Goal: Communication & Community: Share content

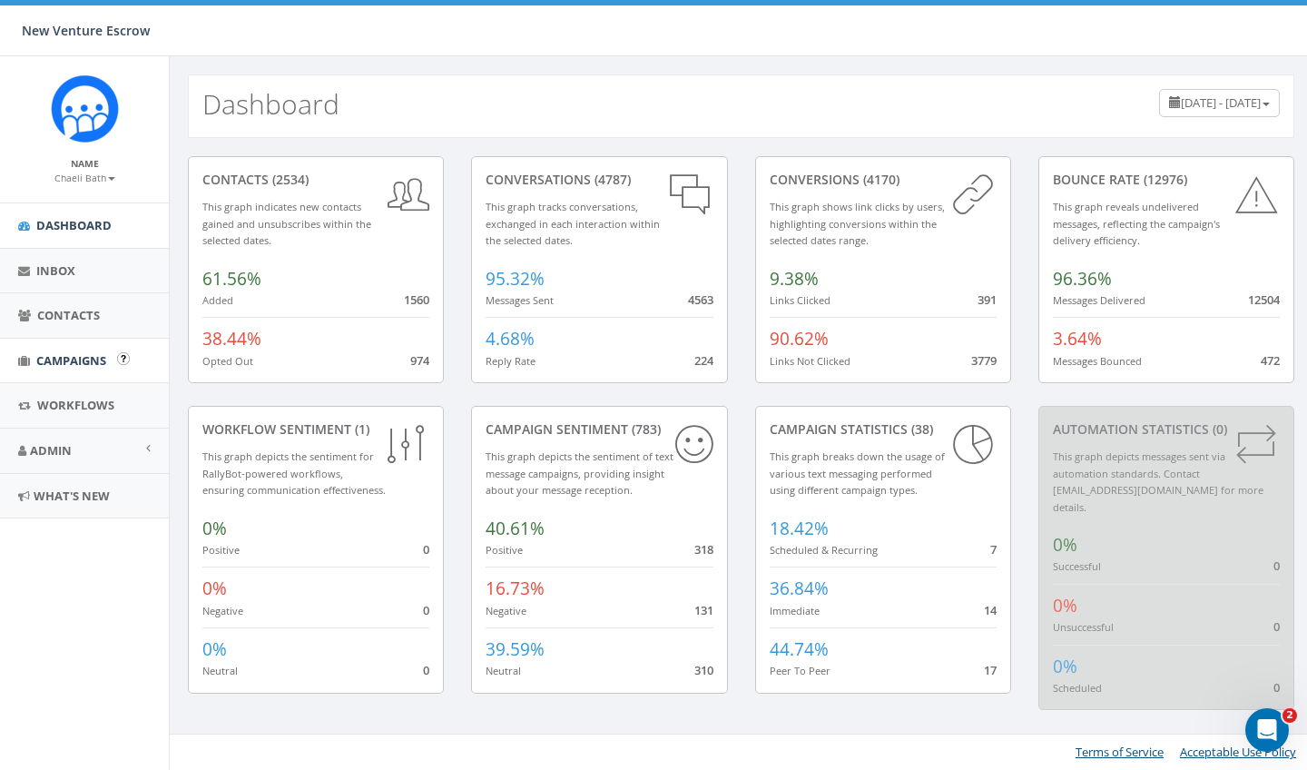
click at [83, 357] on span "Campaigns" at bounding box center [71, 360] width 70 height 16
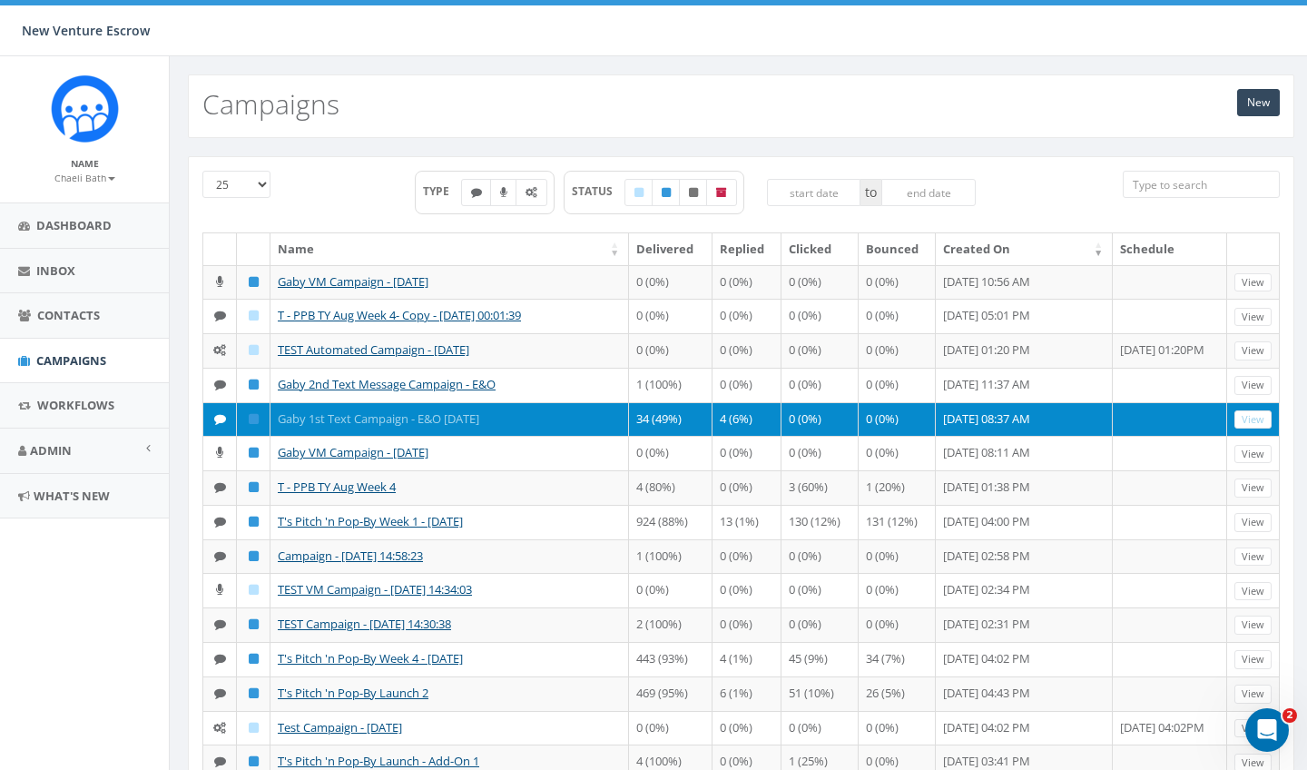
click at [329, 427] on link "Gaby 1st Text Campaign - E&O [DATE]" at bounding box center [379, 418] width 202 height 16
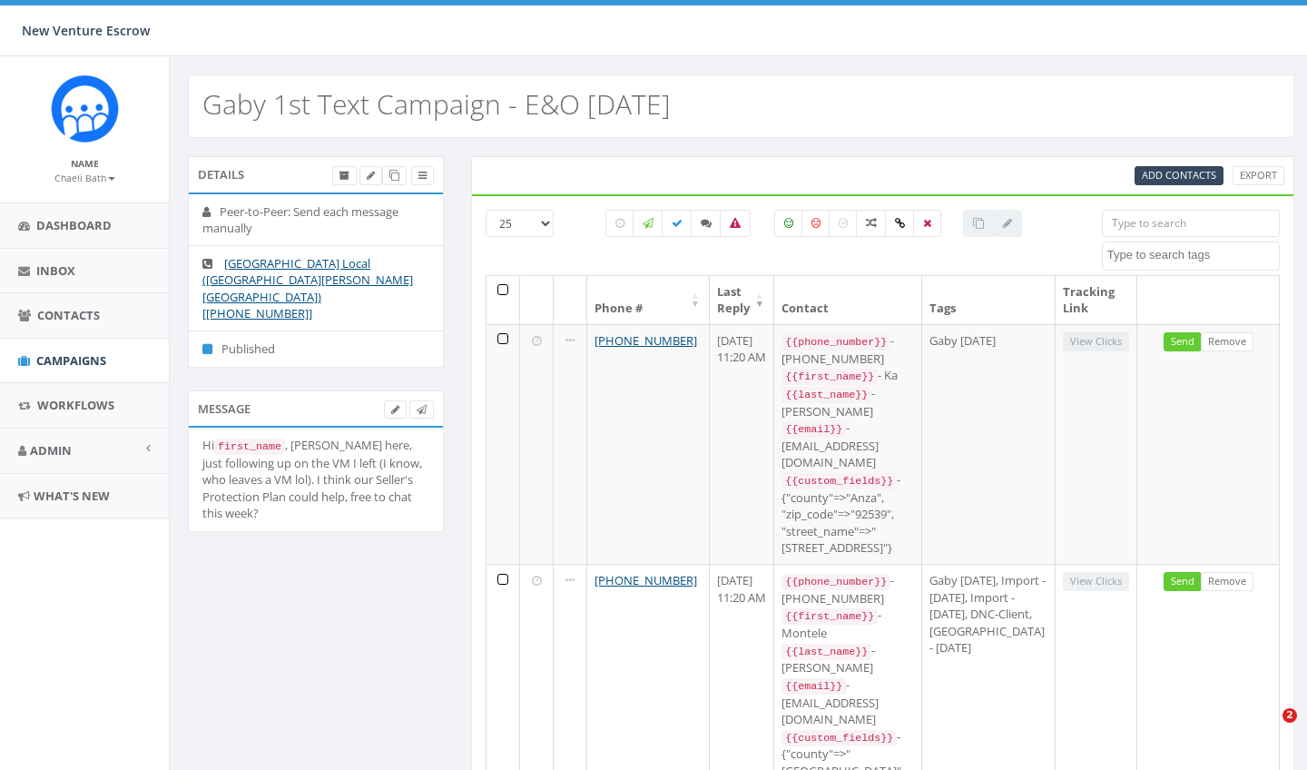
select select
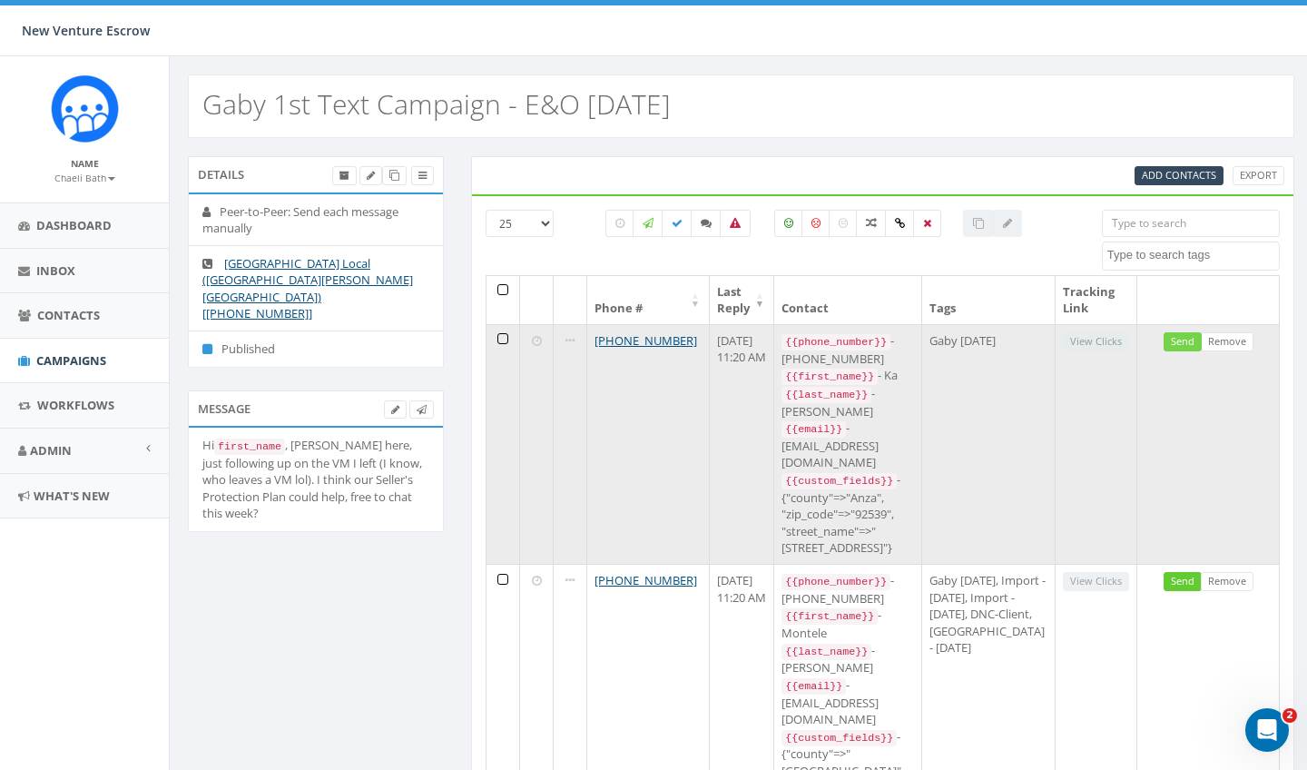
click at [1181, 343] on link "Send" at bounding box center [1183, 341] width 38 height 19
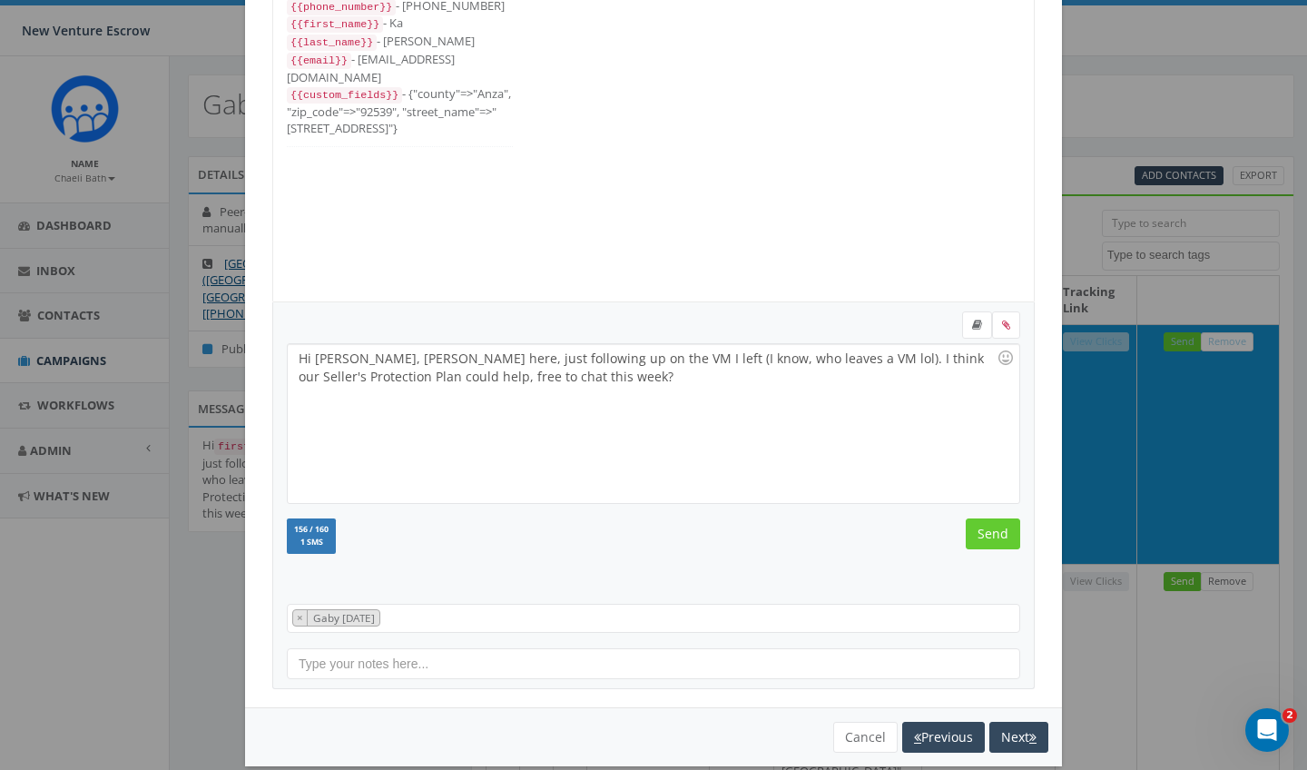
scroll to position [126, 0]
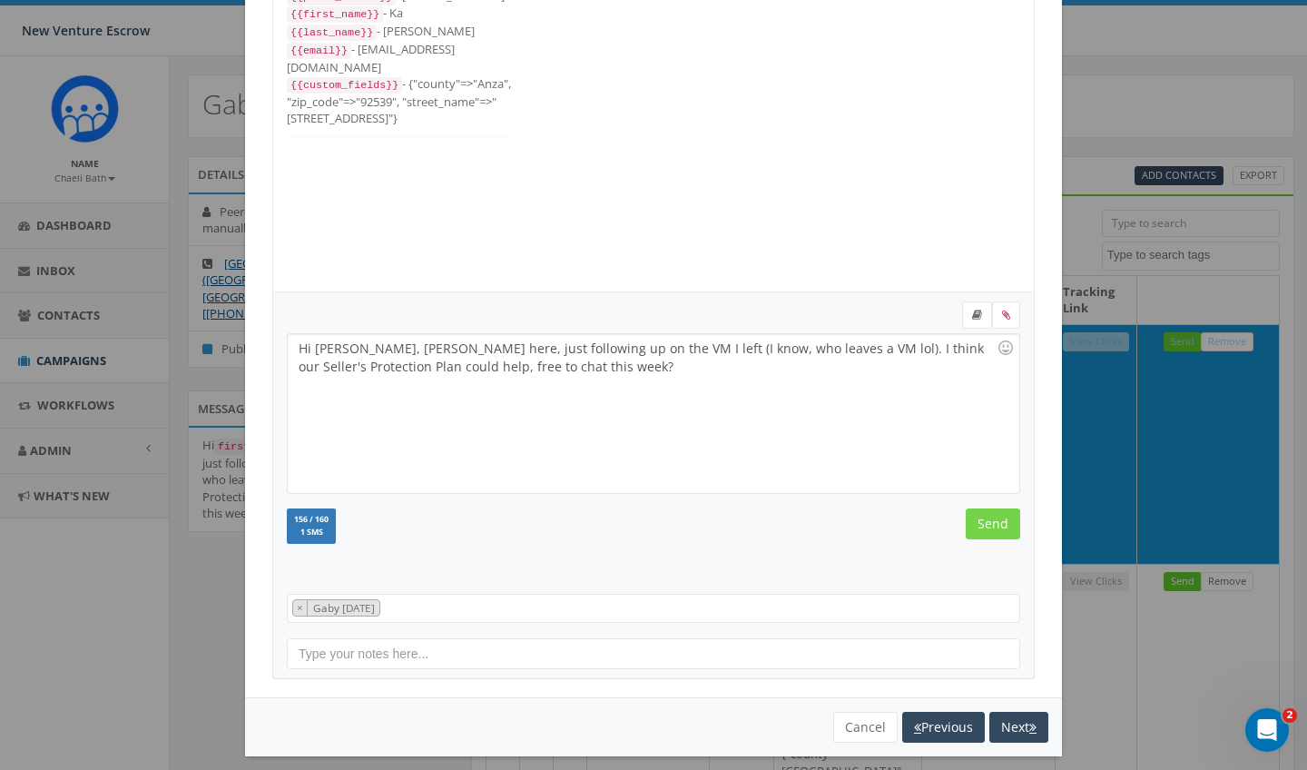
click at [991, 529] on input "Send" at bounding box center [993, 523] width 54 height 31
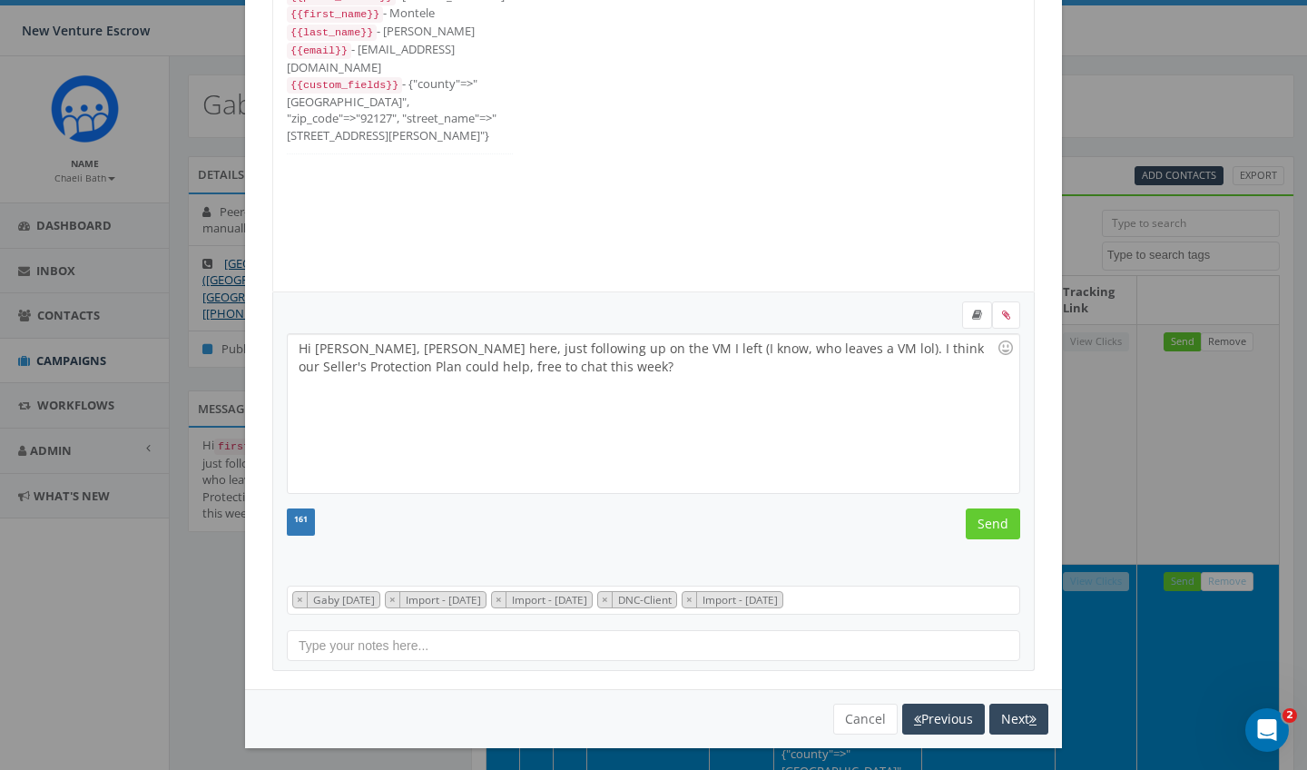
scroll to position [18, 0]
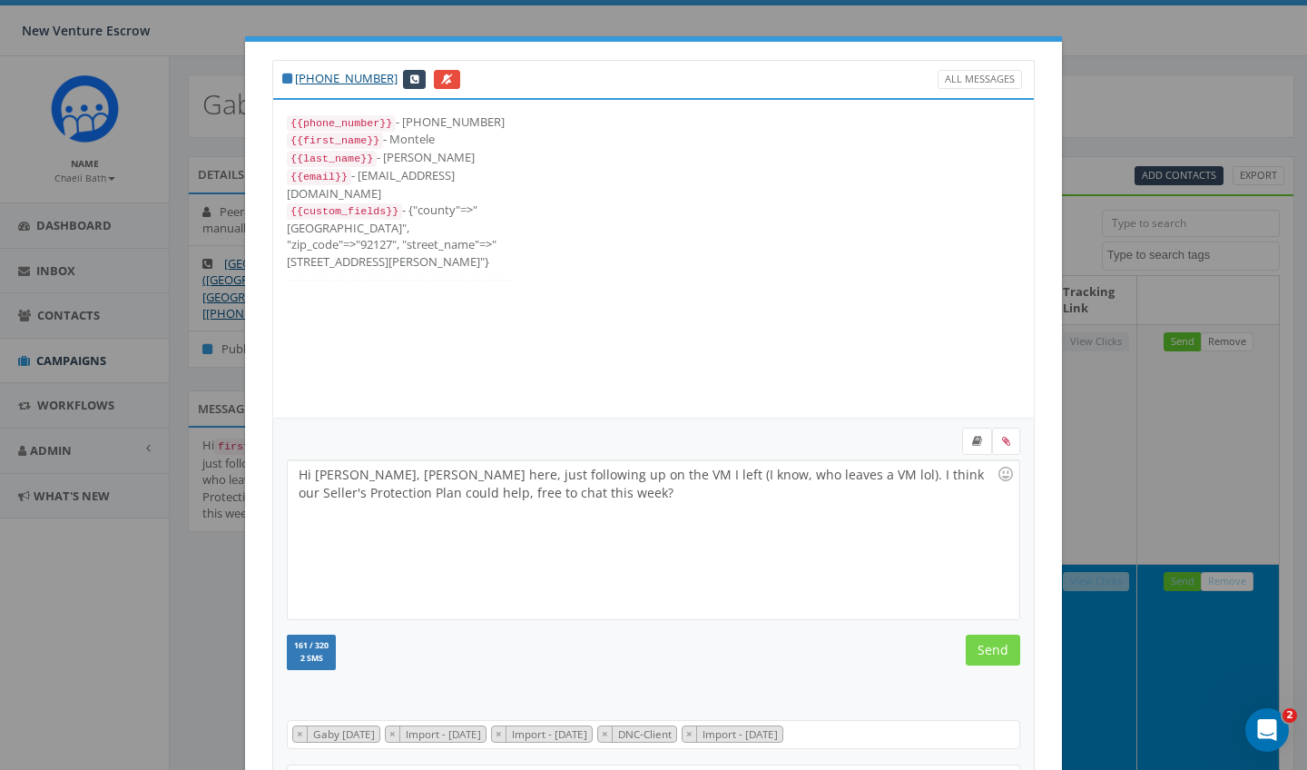
click at [999, 648] on input "Send" at bounding box center [993, 650] width 54 height 31
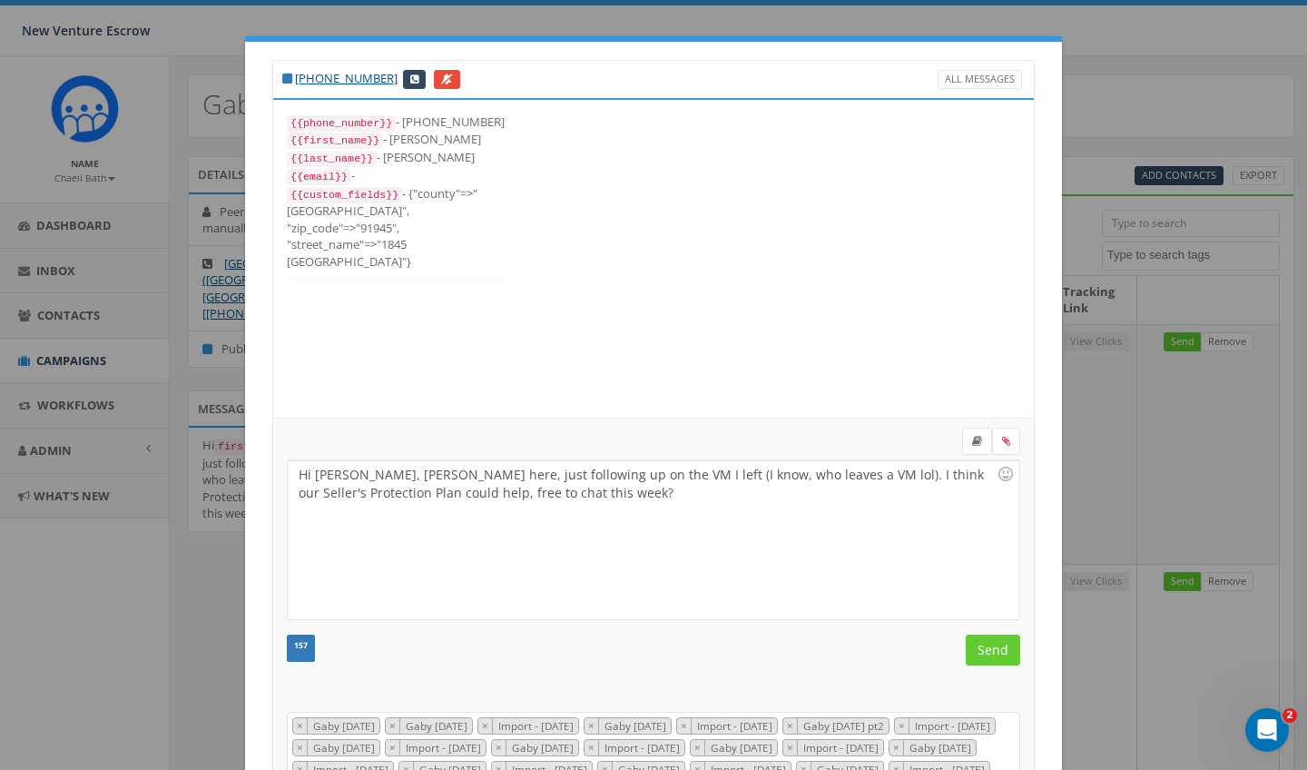
scroll to position [472, 0]
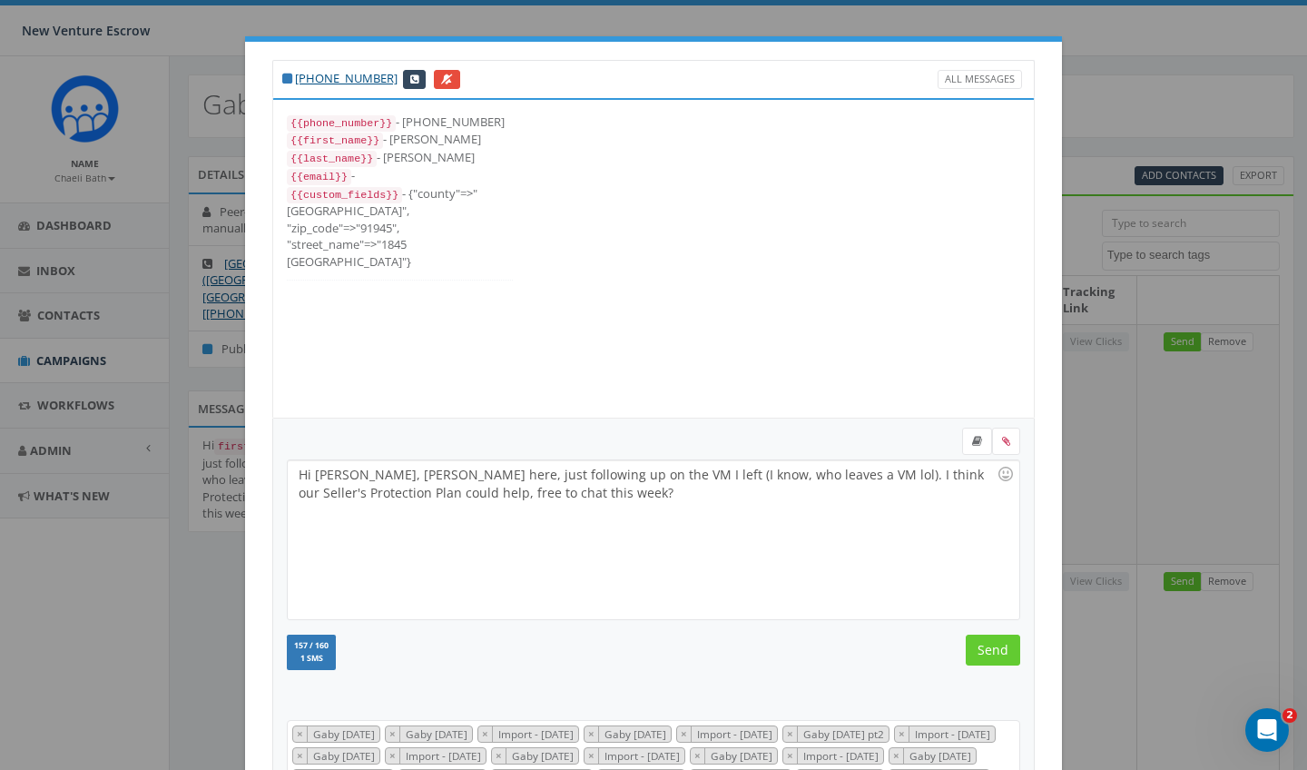
click at [999, 648] on input "Send" at bounding box center [993, 650] width 54 height 31
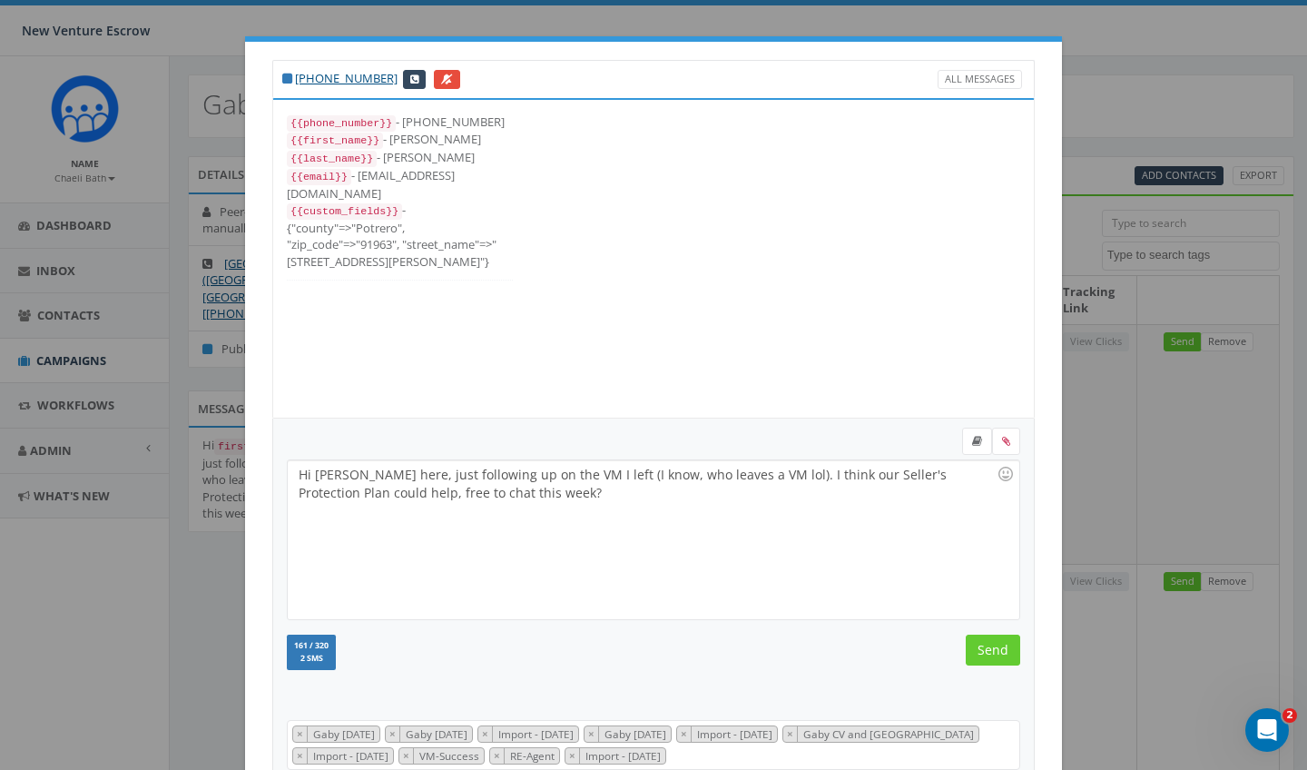
scroll to position [109, 0]
click at [999, 648] on input "Send" at bounding box center [993, 650] width 54 height 31
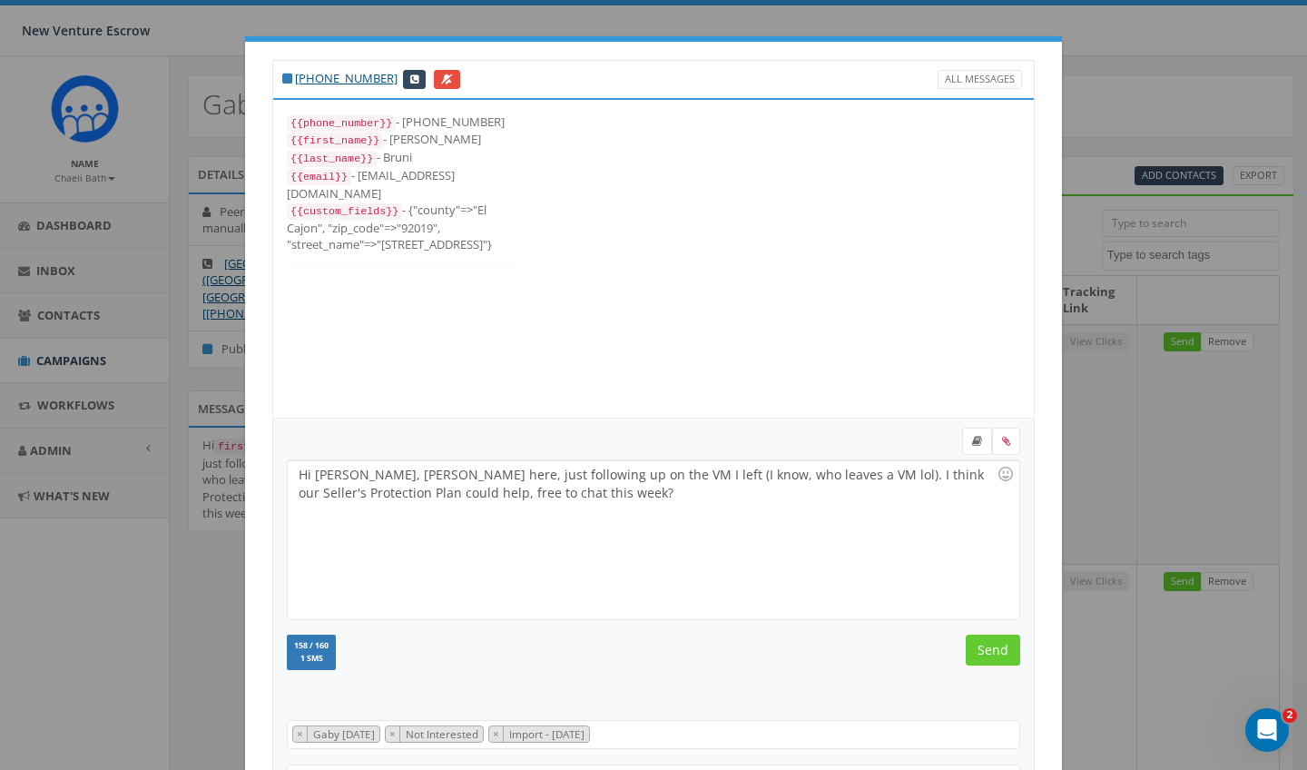
click at [999, 648] on input "Send" at bounding box center [993, 650] width 54 height 31
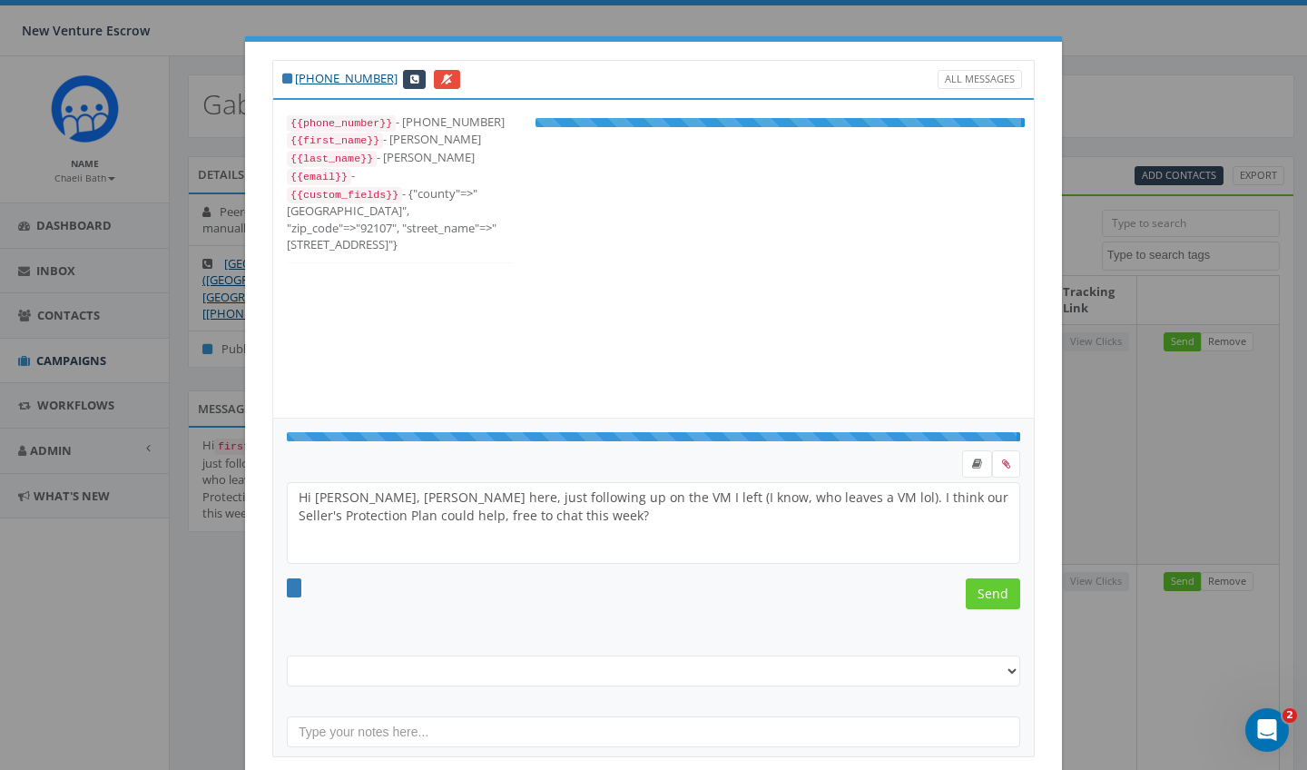
select select "Gaby [DATE]"
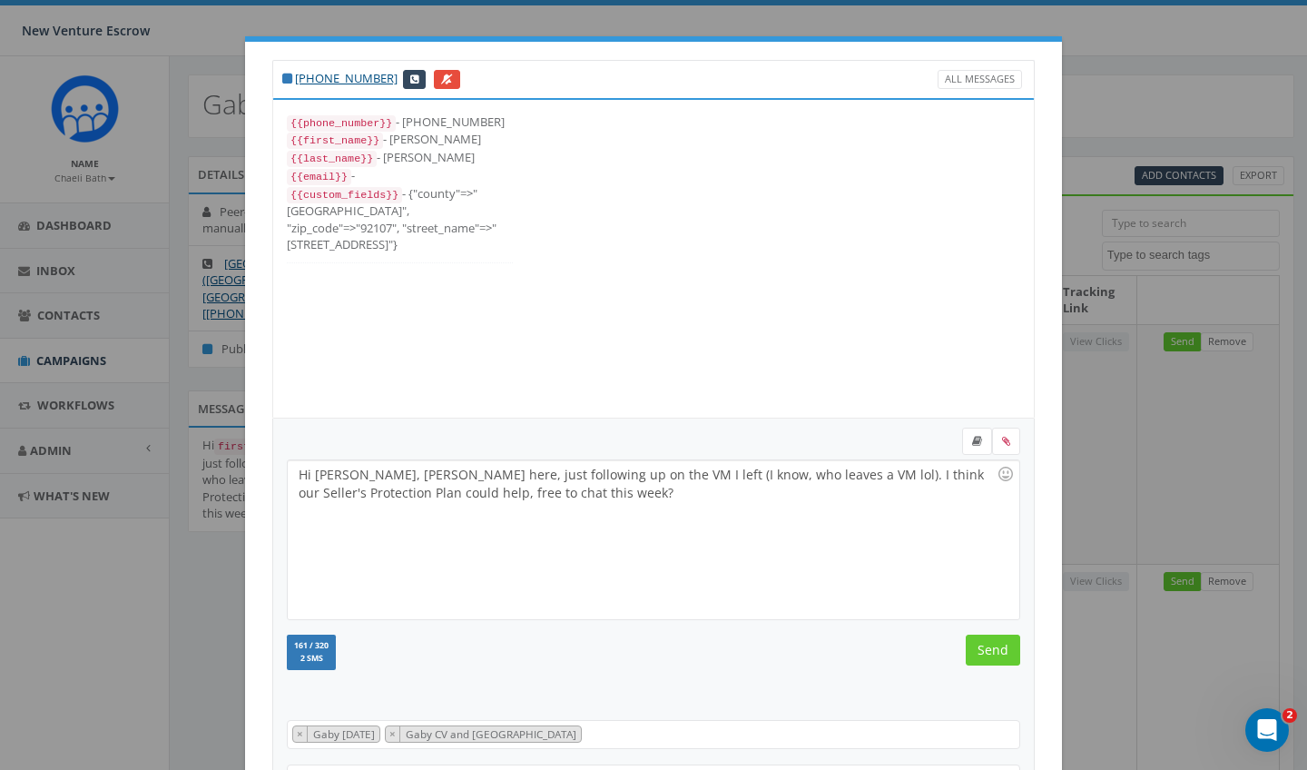
click at [999, 648] on input "Send" at bounding box center [993, 650] width 54 height 31
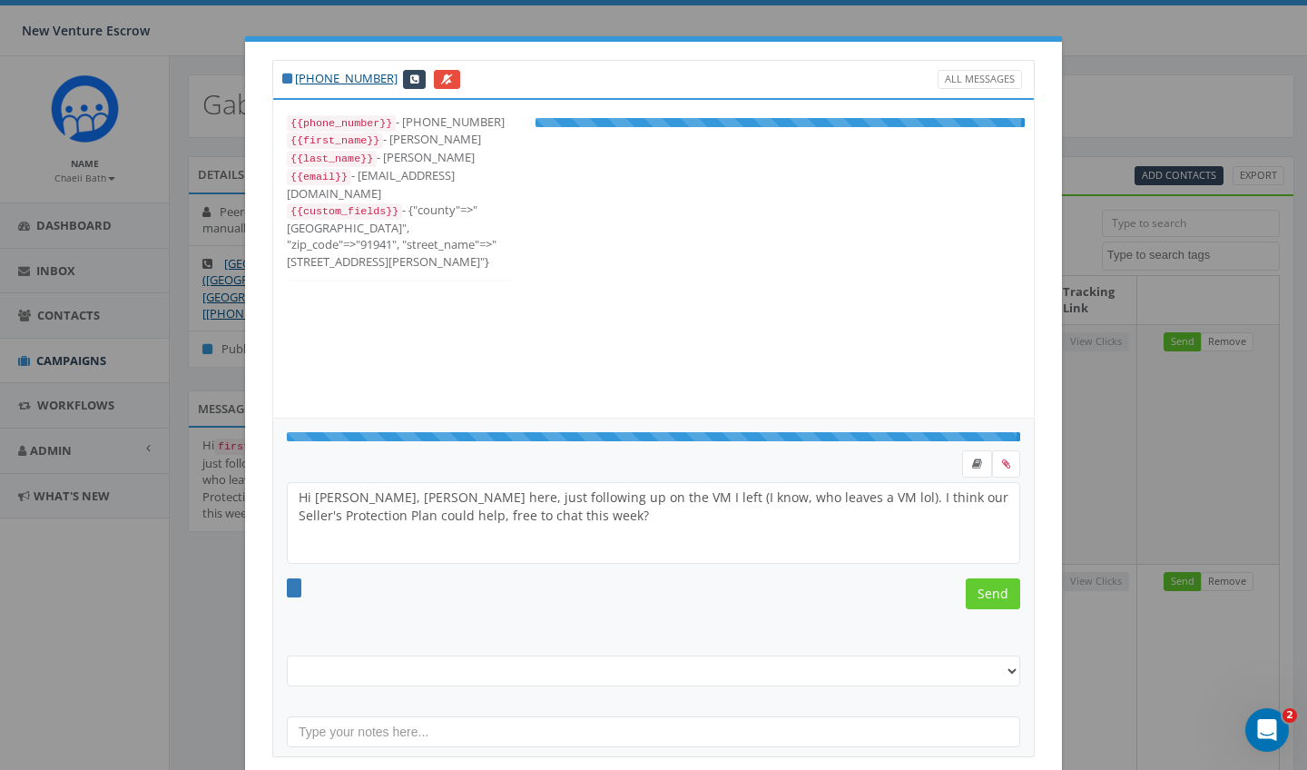
select select "Gaby [DATE]"
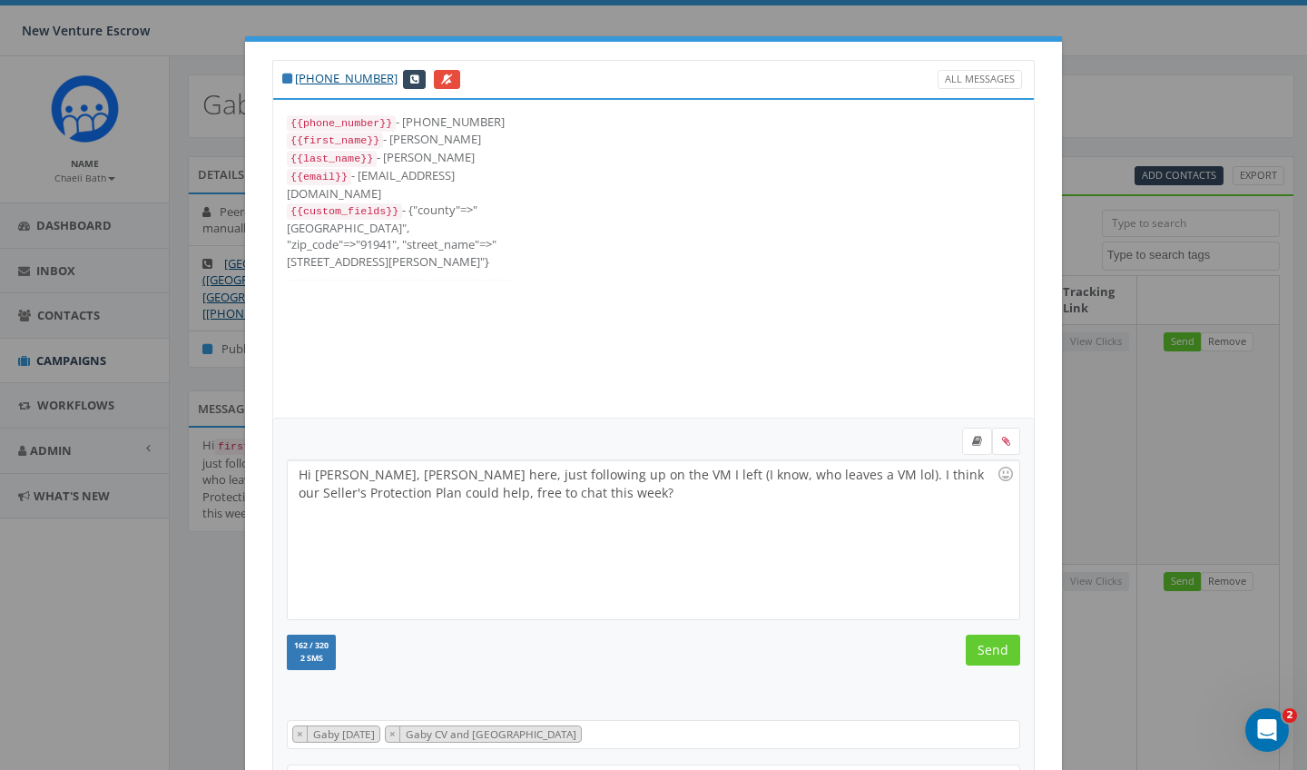
click at [999, 648] on input "Send" at bounding box center [993, 650] width 54 height 31
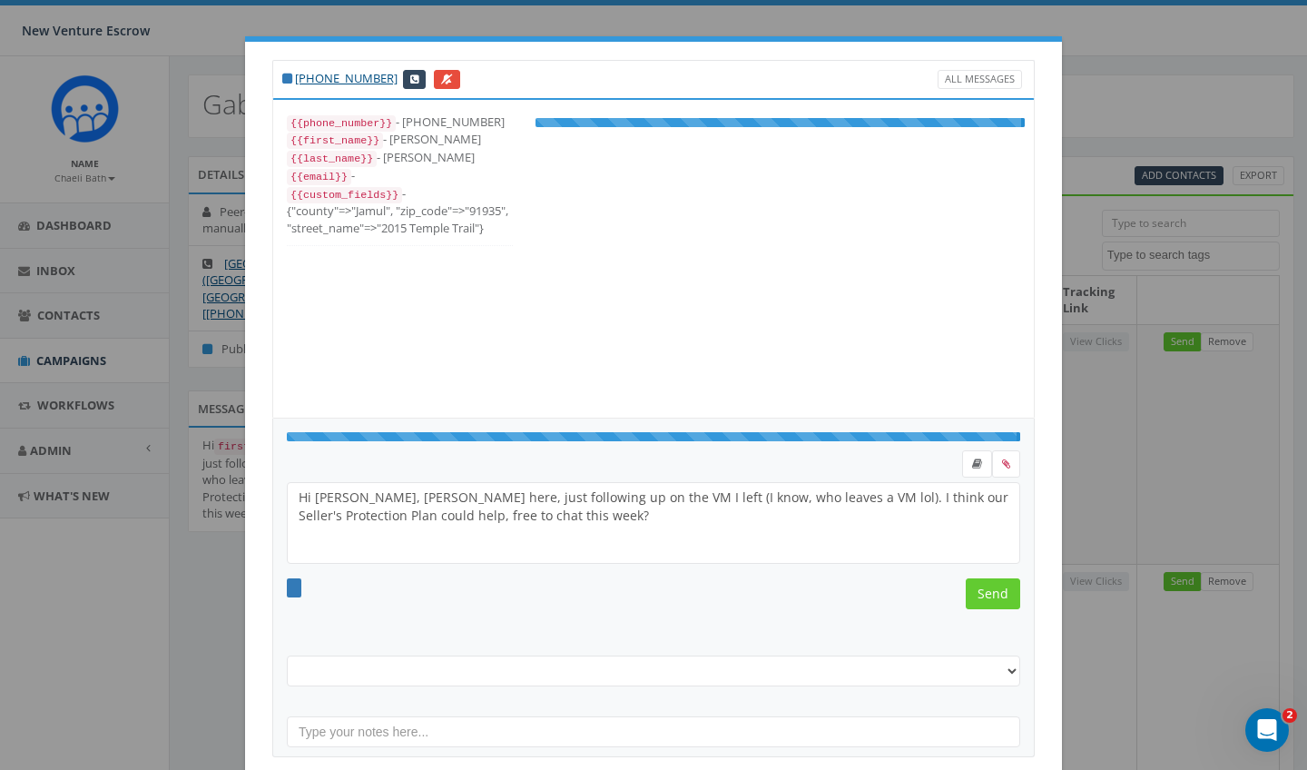
select select "Gaby [DATE]"
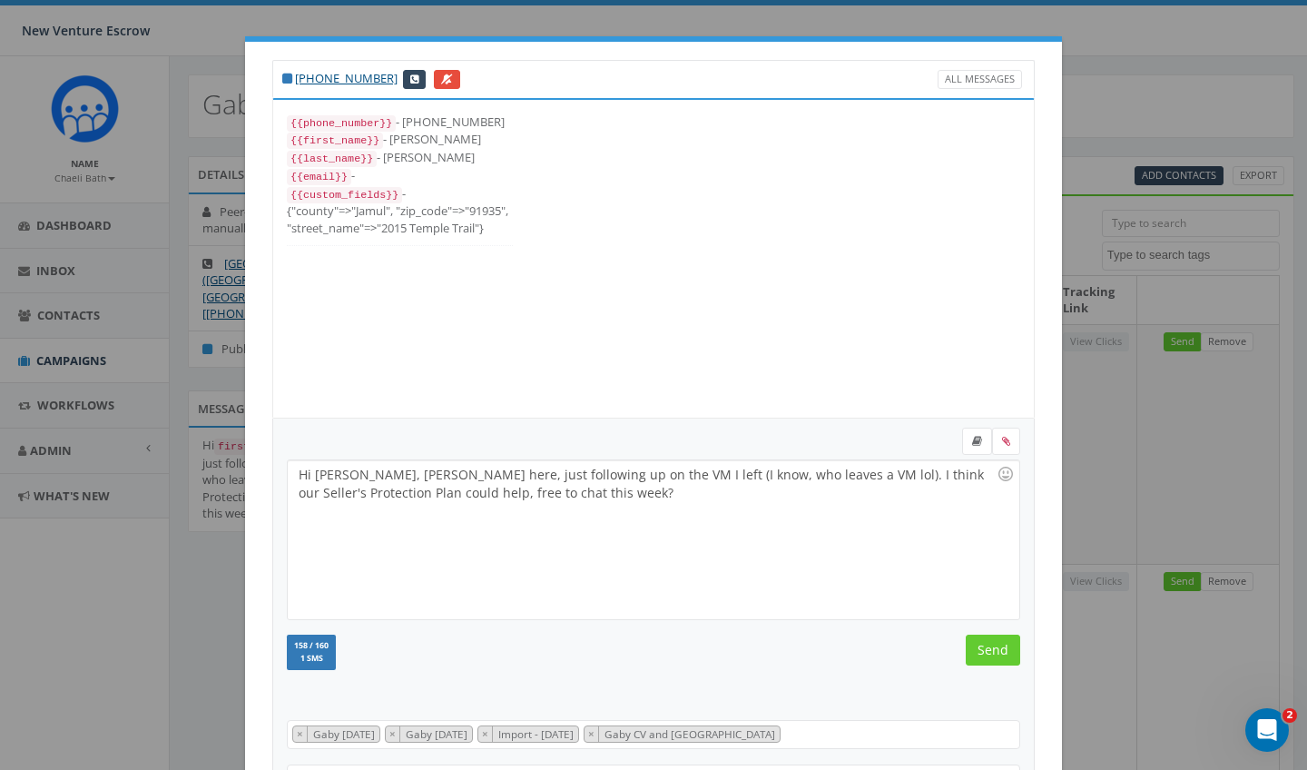
click at [999, 648] on input "Send" at bounding box center [993, 650] width 54 height 31
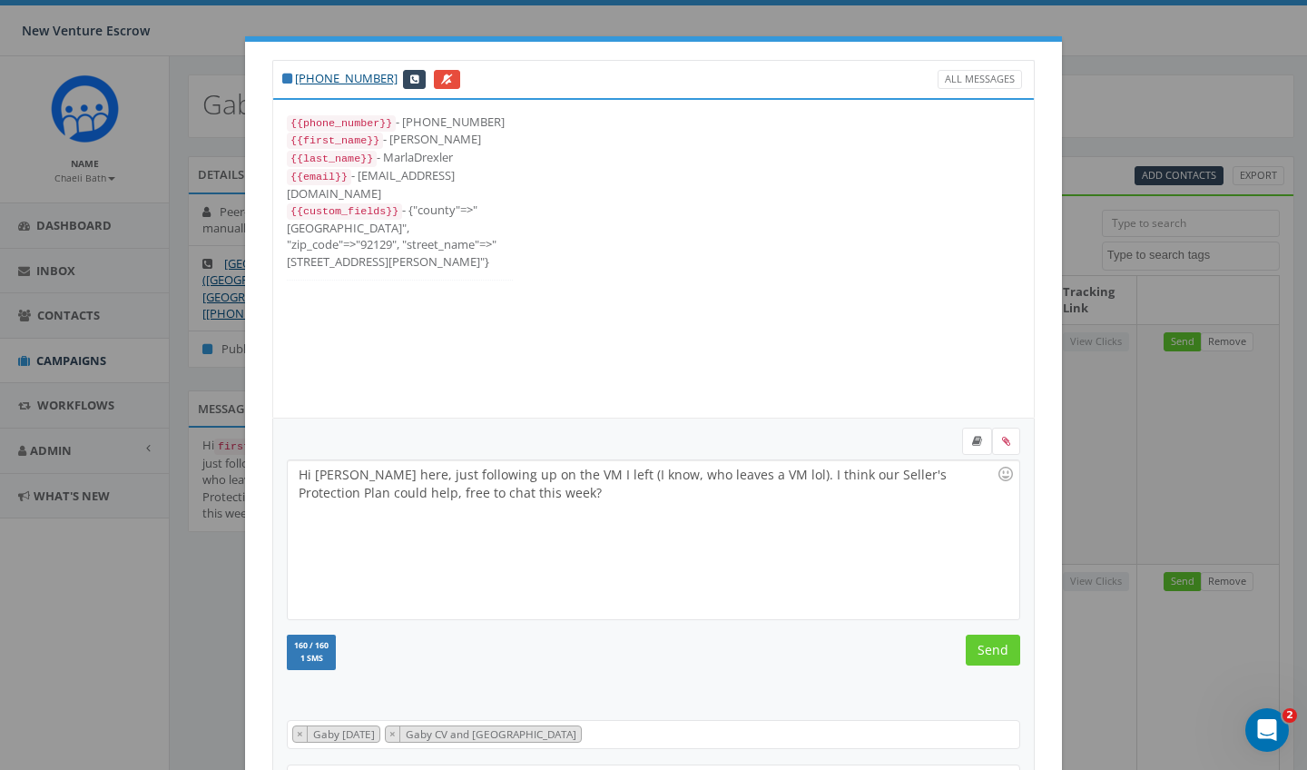
click at [999, 648] on input "Send" at bounding box center [993, 650] width 54 height 31
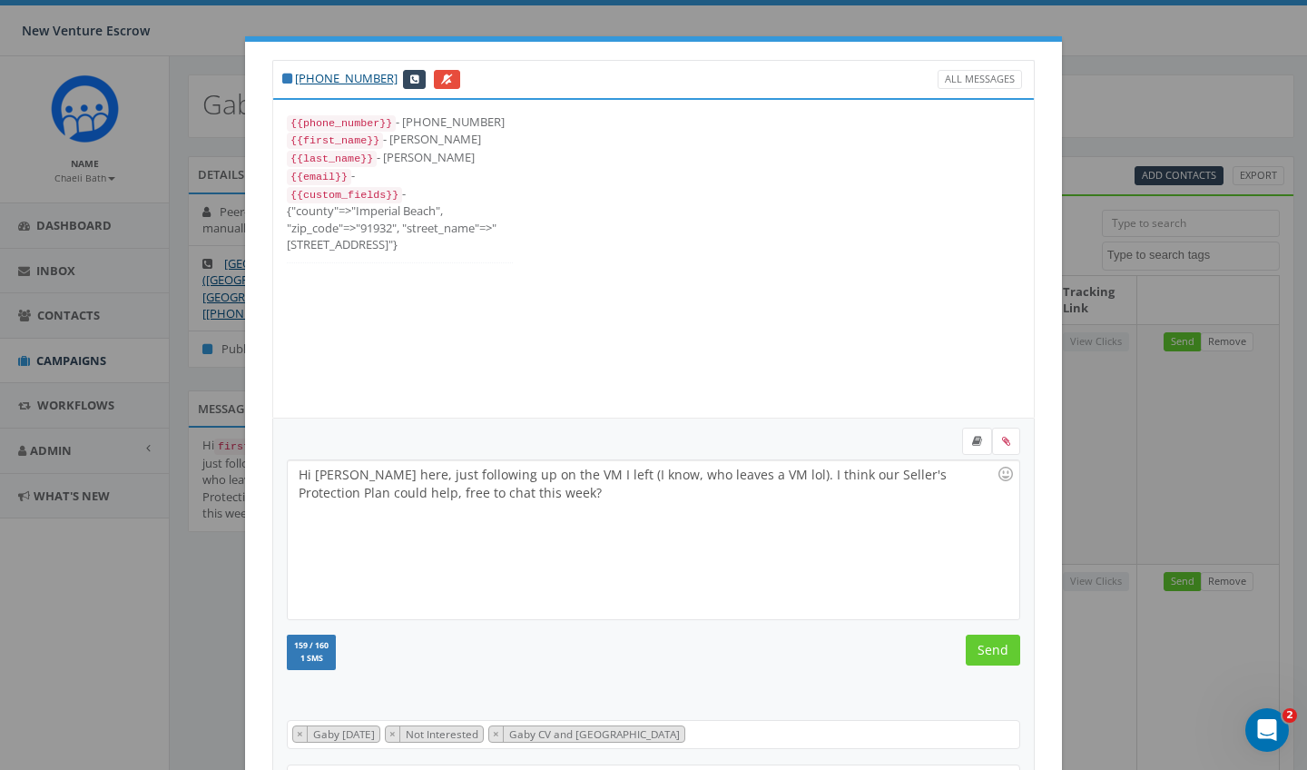
click at [999, 648] on input "Send" at bounding box center [993, 650] width 54 height 31
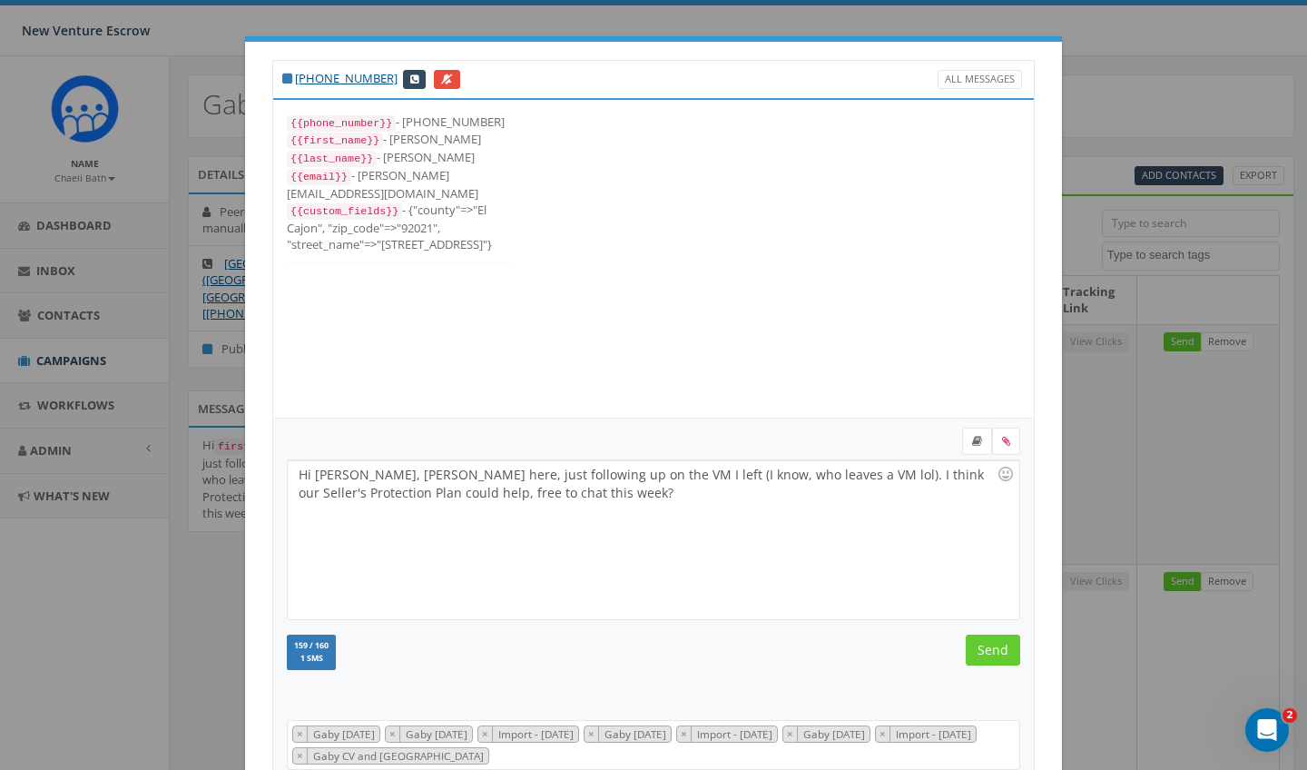
scroll to position [73, 0]
click at [999, 648] on input "Send" at bounding box center [993, 650] width 54 height 31
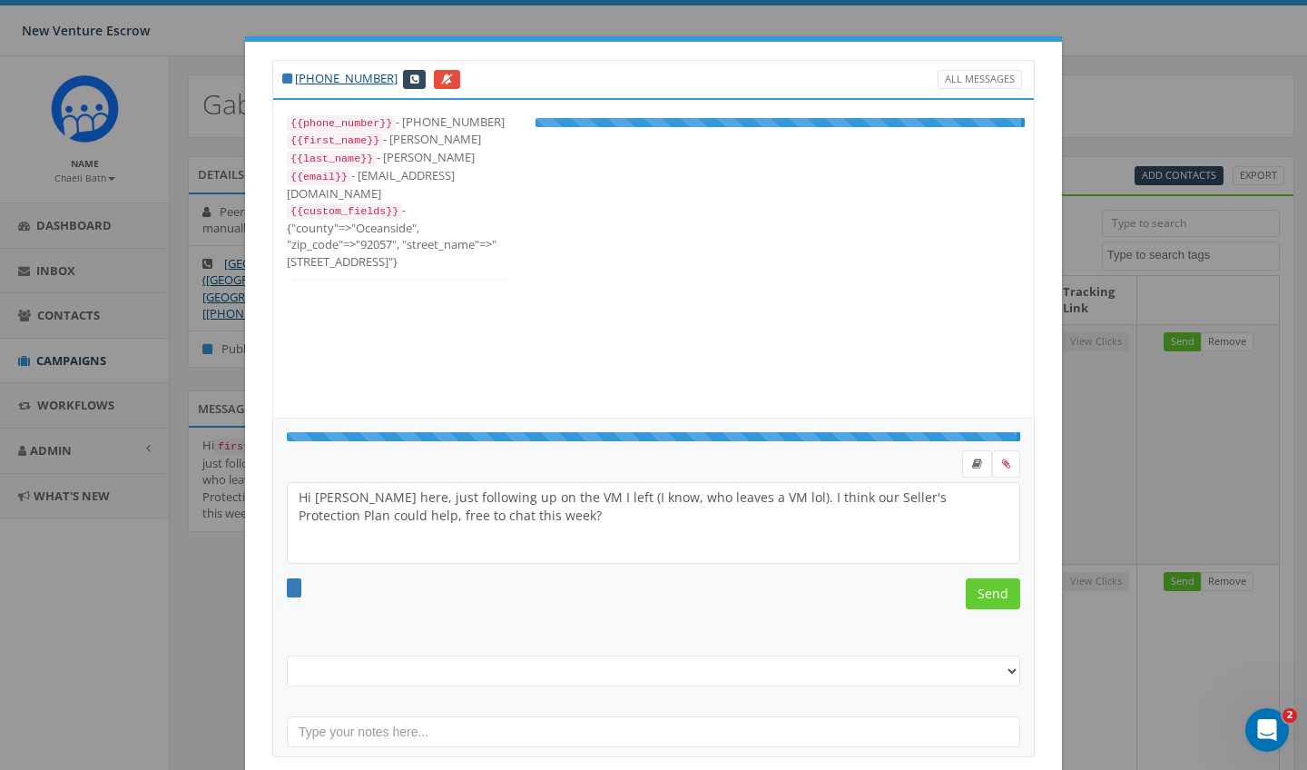
select select "Gaby [DATE]"
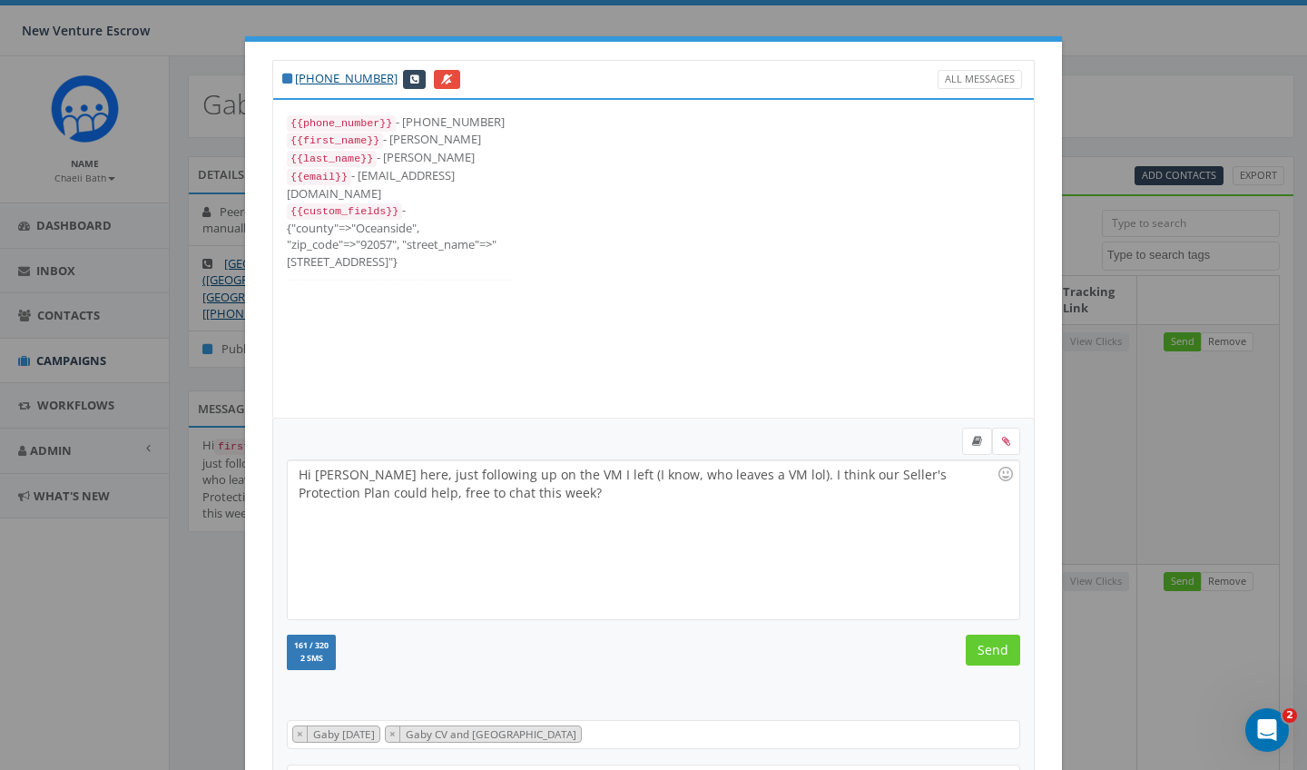
click at [999, 648] on input "Send" at bounding box center [993, 650] width 54 height 31
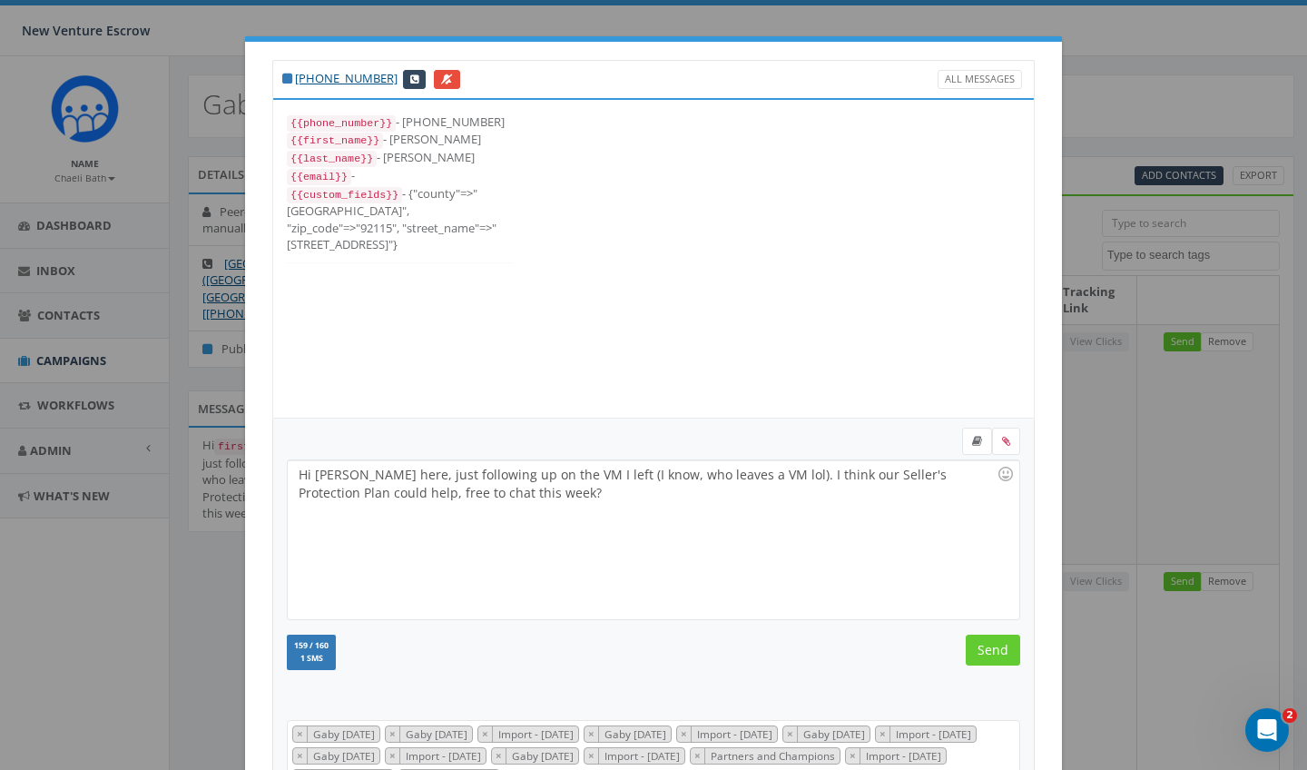
scroll to position [200, 0]
click at [999, 648] on input "Send" at bounding box center [993, 650] width 54 height 31
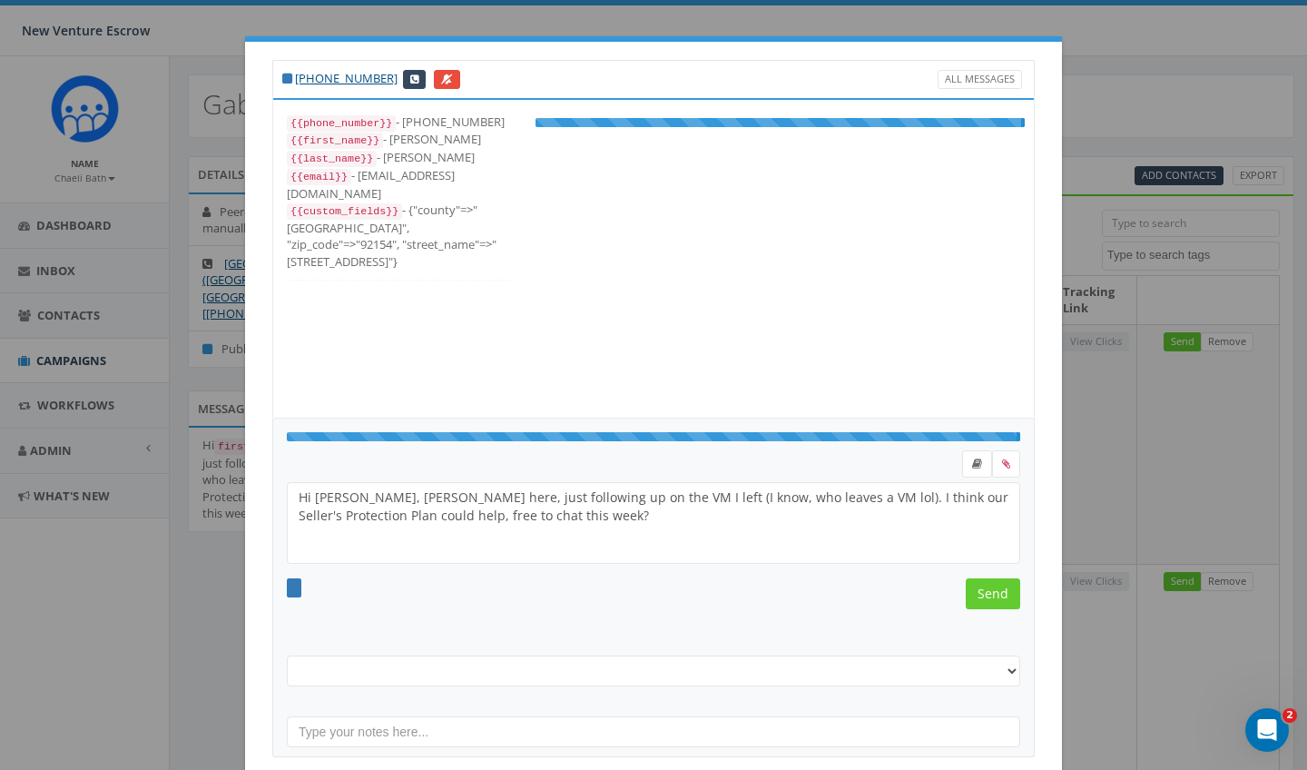
scroll to position [18, 0]
select select "Gaby [DATE]"
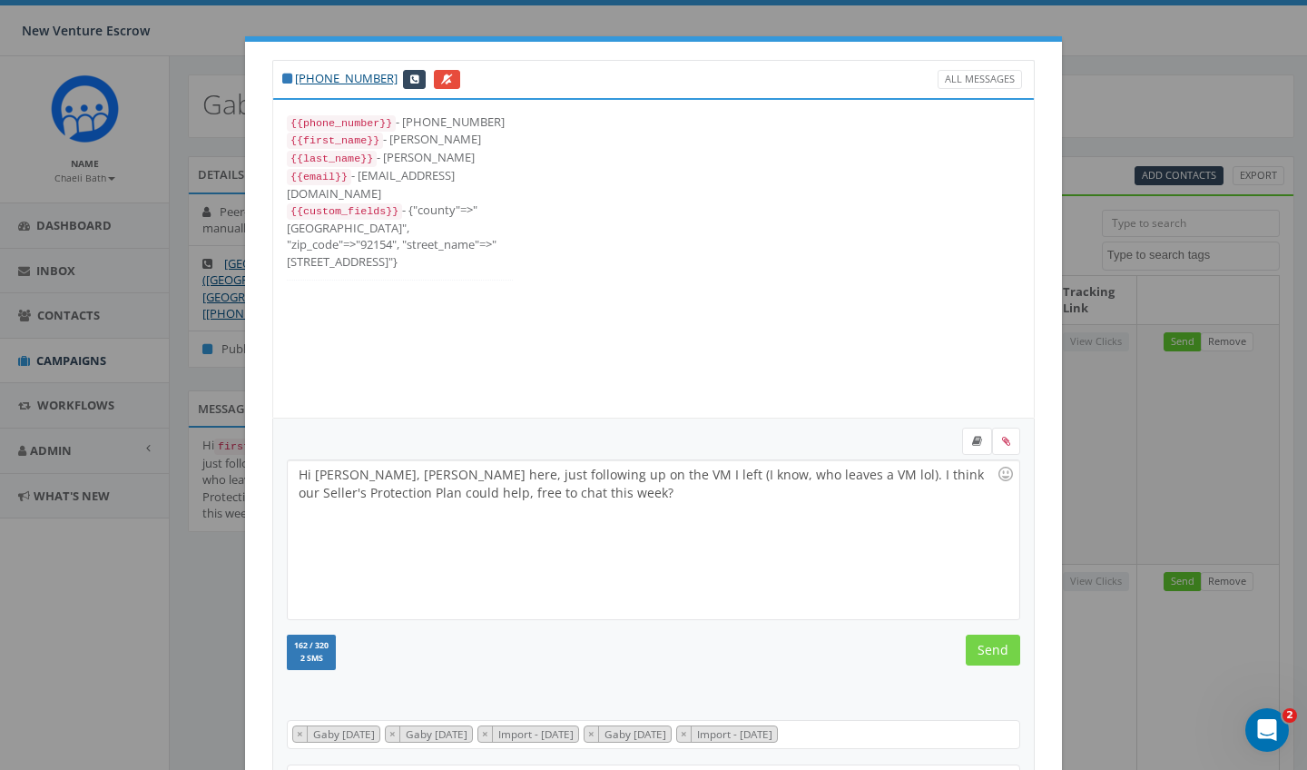
click at [999, 649] on input "Send" at bounding box center [993, 650] width 54 height 31
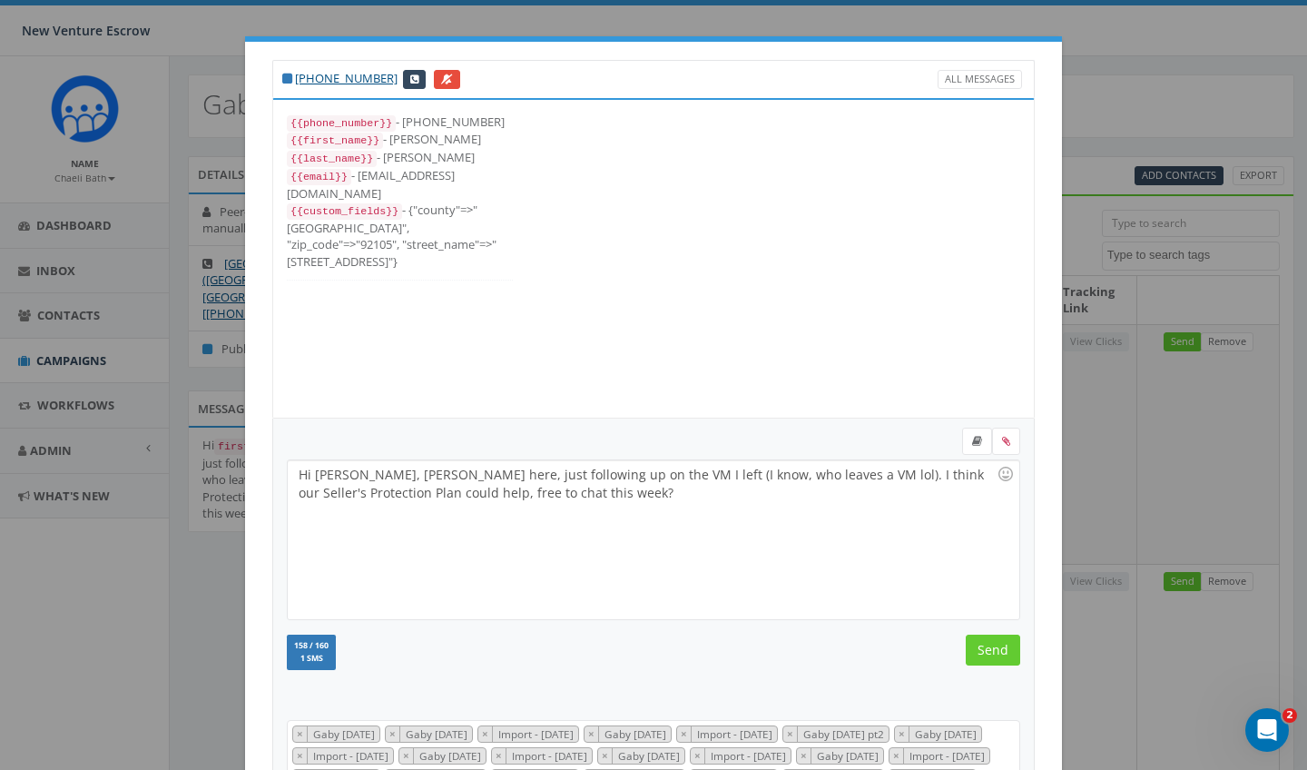
scroll to position [472, 0]
click at [999, 649] on input "Send" at bounding box center [993, 650] width 54 height 31
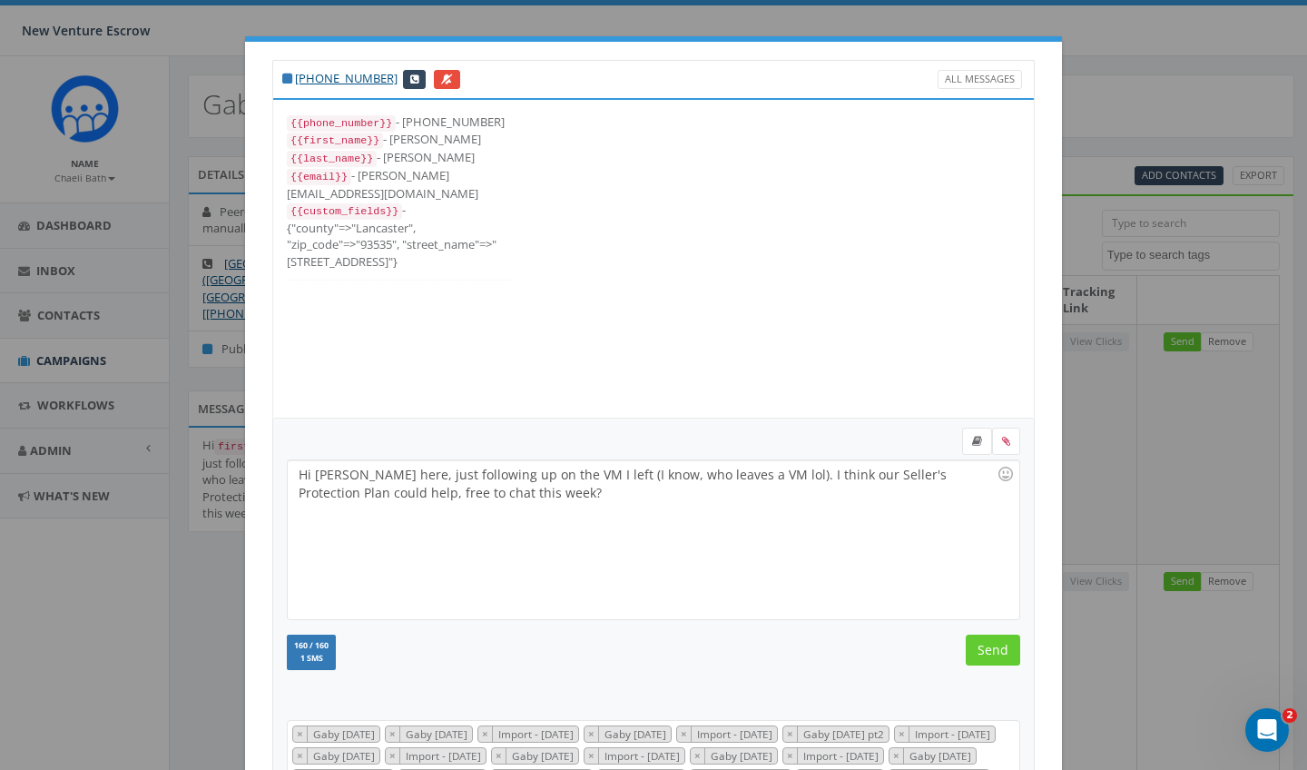
click at [999, 649] on input "Send" at bounding box center [993, 650] width 54 height 31
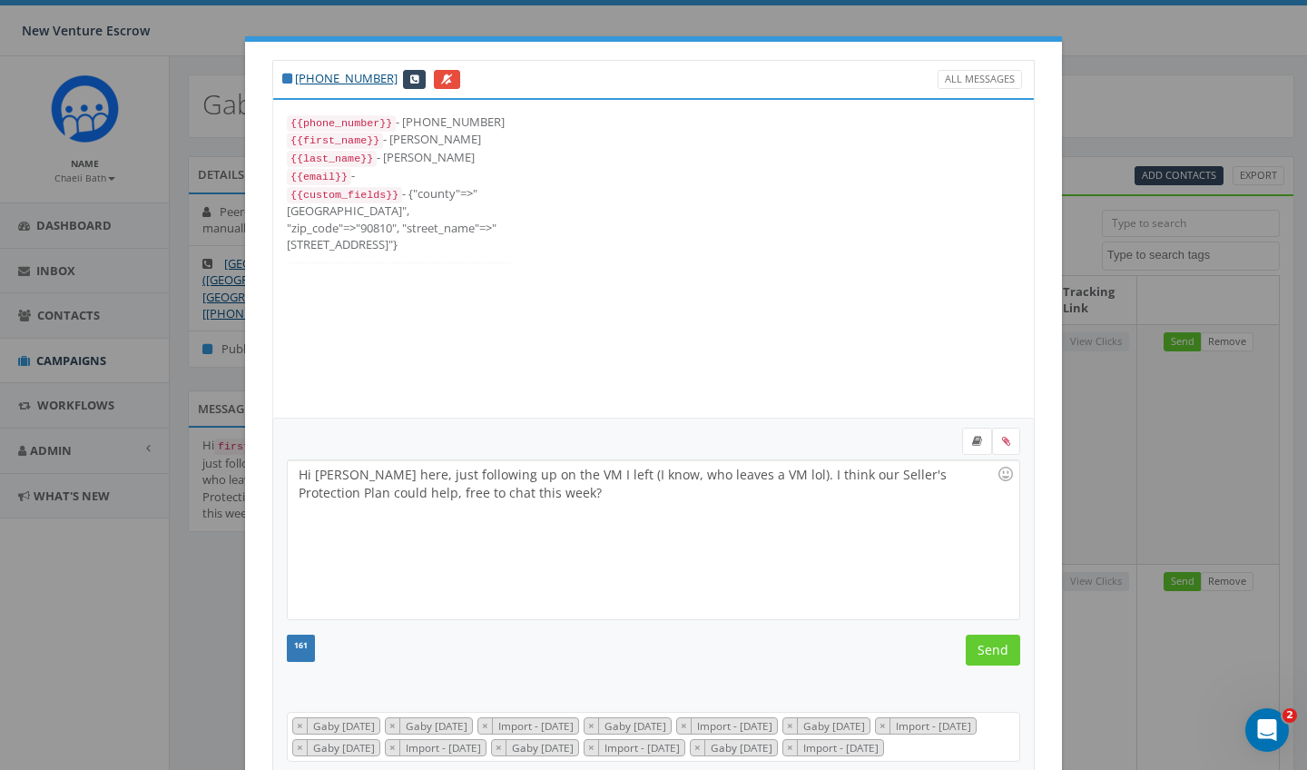
scroll to position [163, 0]
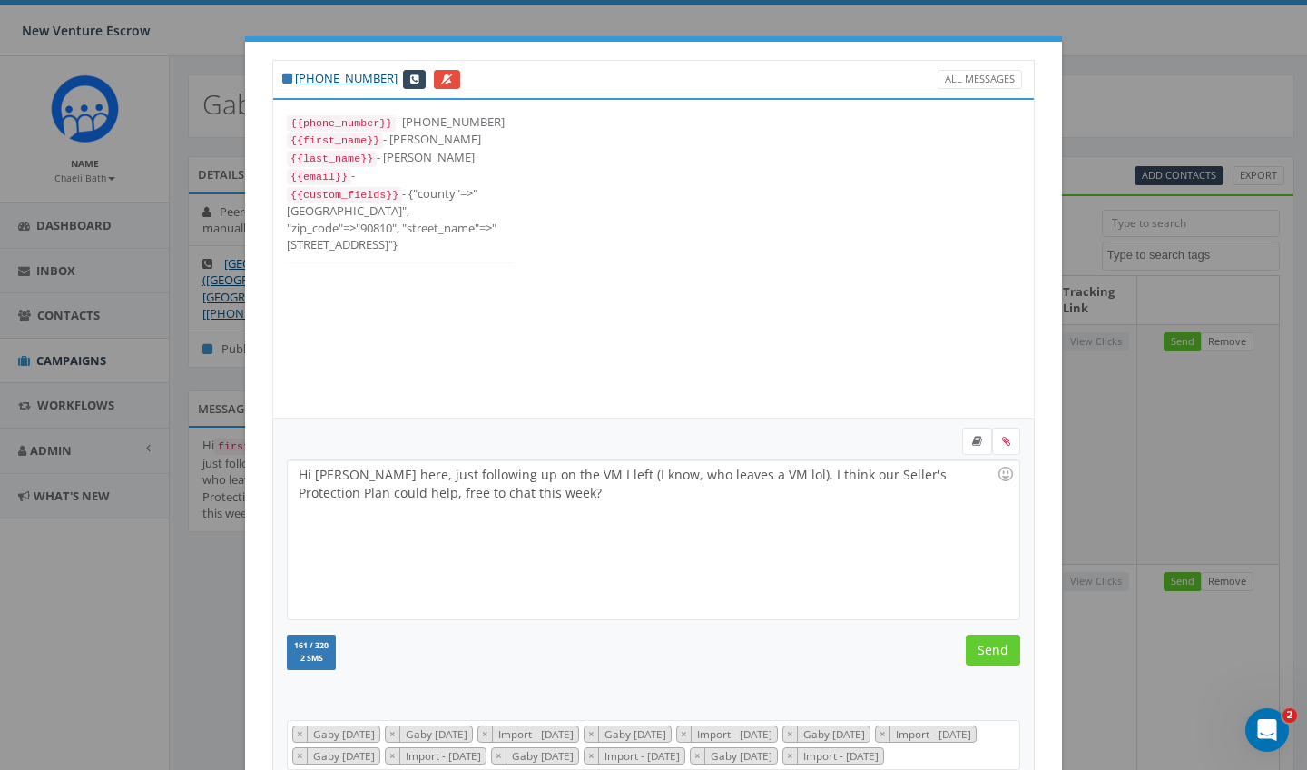
click at [999, 649] on input "Send" at bounding box center [993, 650] width 54 height 31
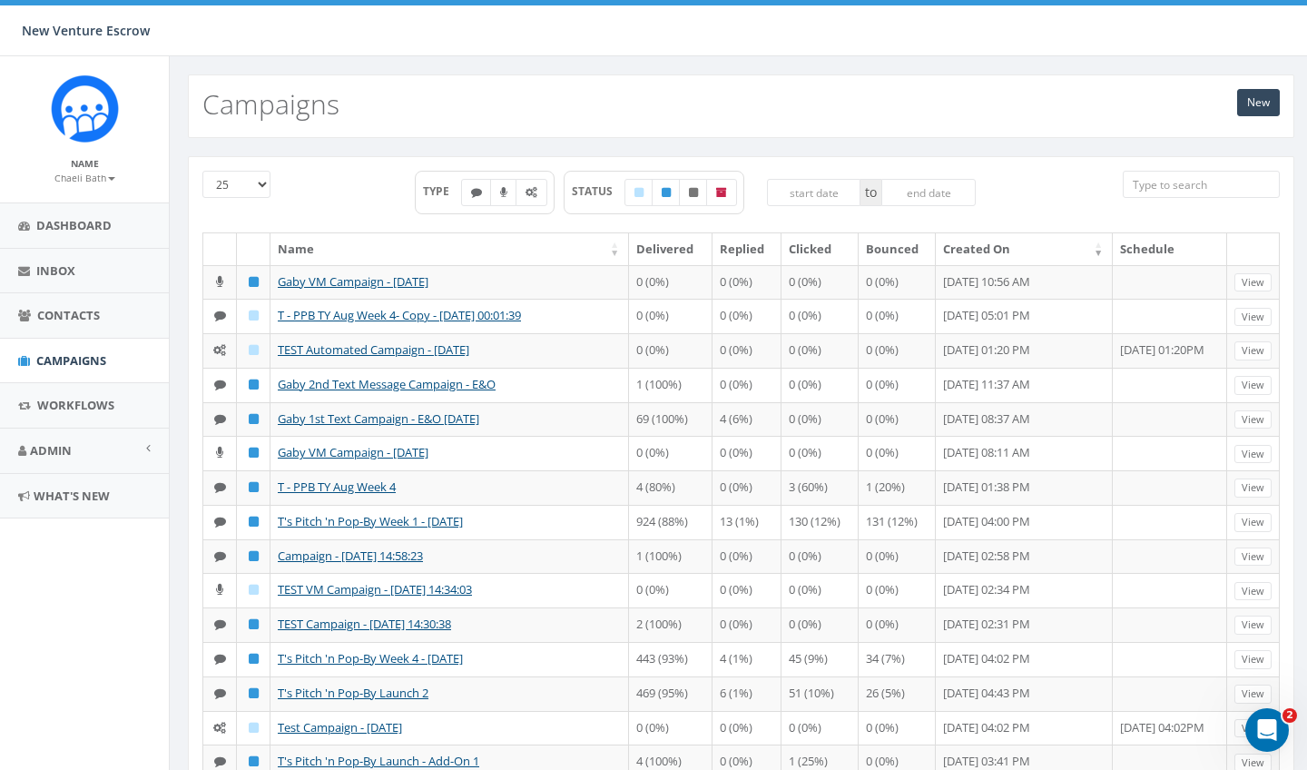
click at [101, 183] on link "Chaeli Bath" at bounding box center [84, 177] width 61 height 16
click at [80, 229] on link "Sign Out" at bounding box center [90, 228] width 143 height 23
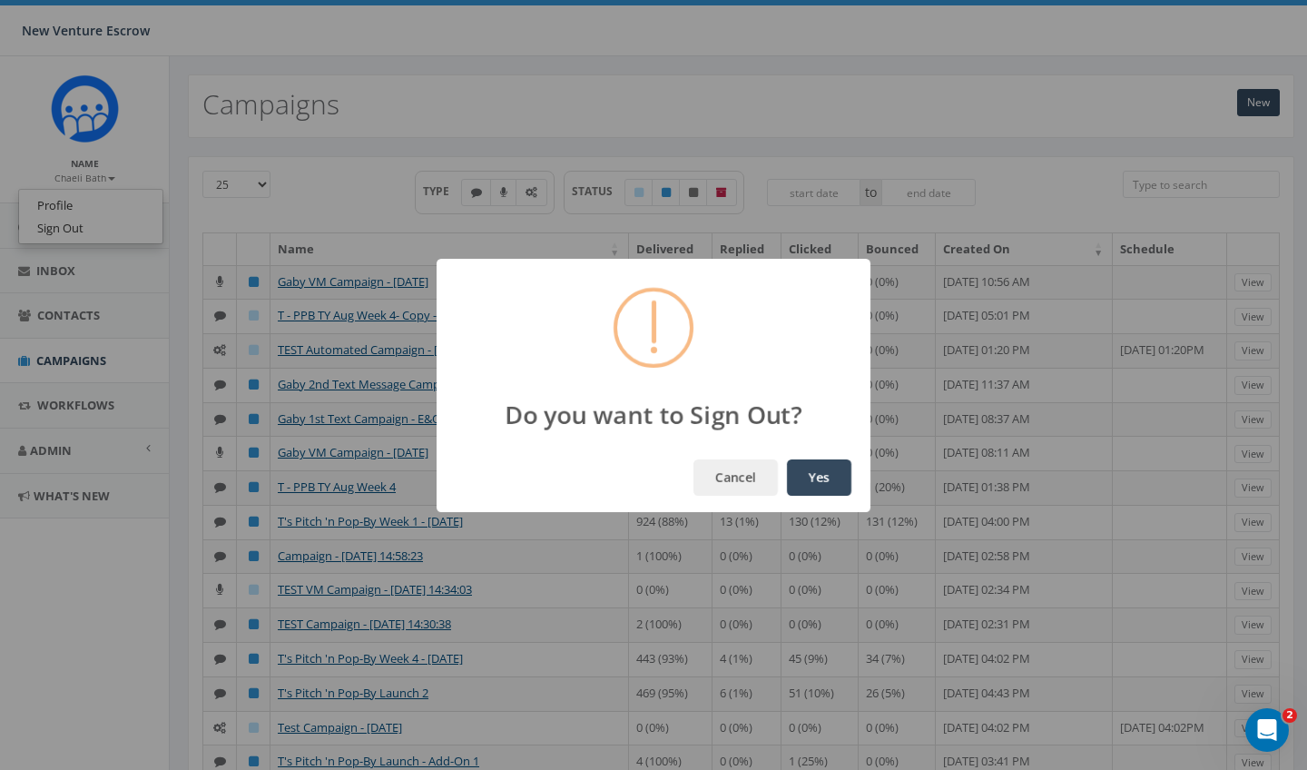
click at [806, 477] on button "Yes" at bounding box center [819, 477] width 64 height 36
